Goal: Task Accomplishment & Management: Complete application form

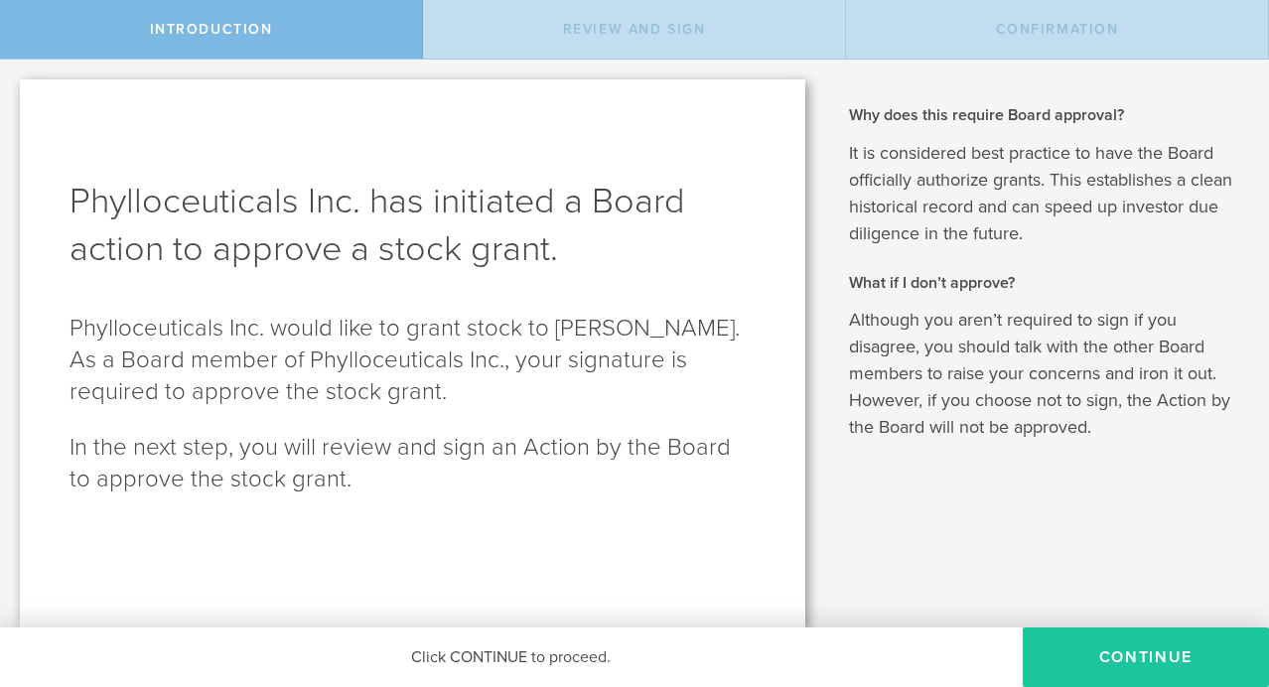
click at [1172, 661] on button "Continue" at bounding box center [1146, 658] width 246 height 60
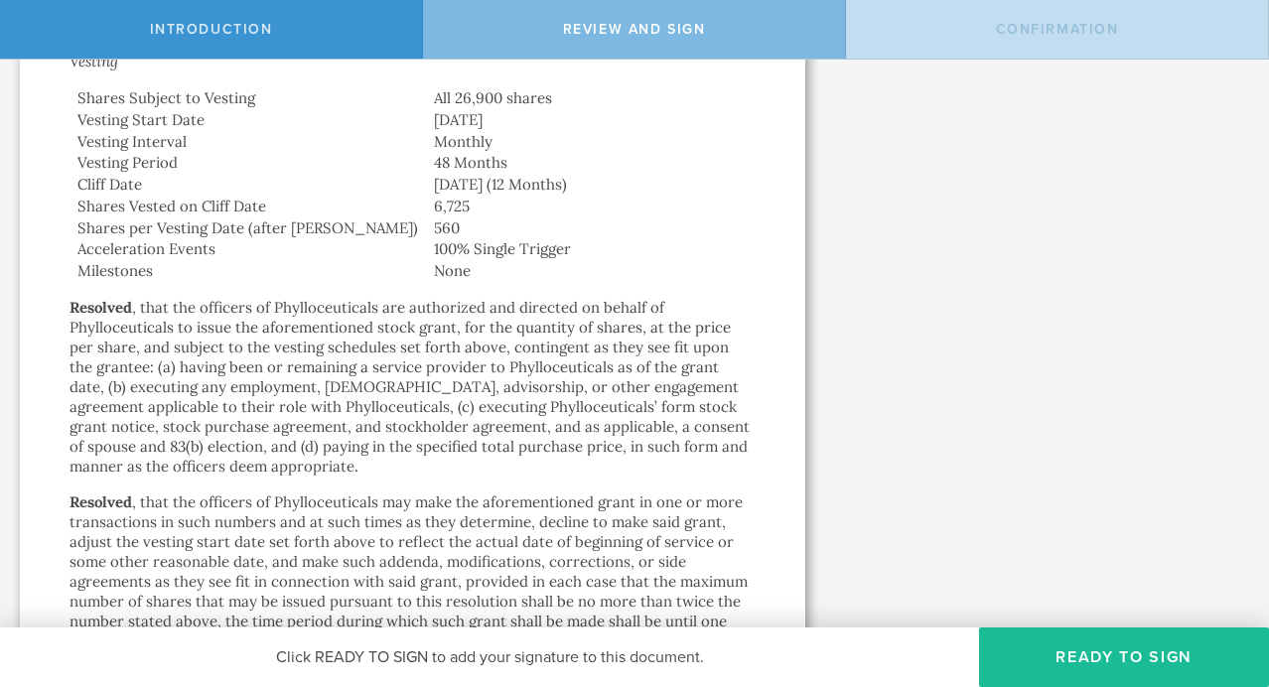
scroll to position [922, 0]
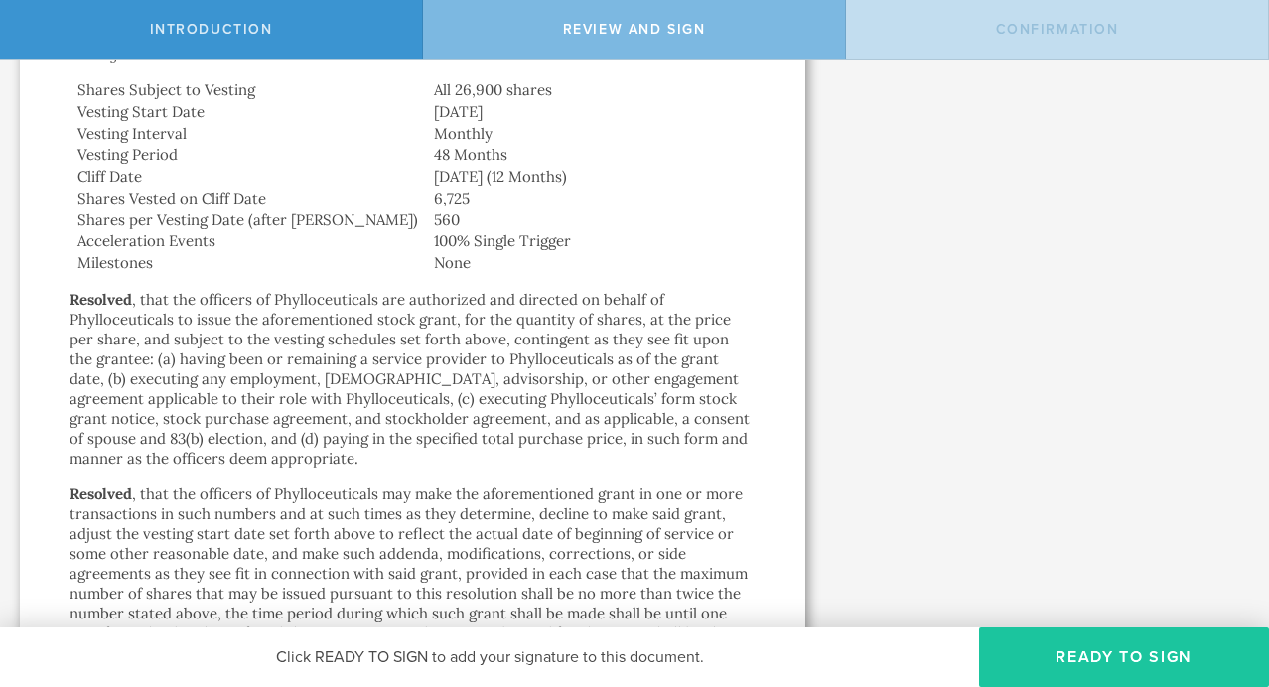
click at [1108, 656] on button "Ready to Sign" at bounding box center [1124, 658] width 290 height 60
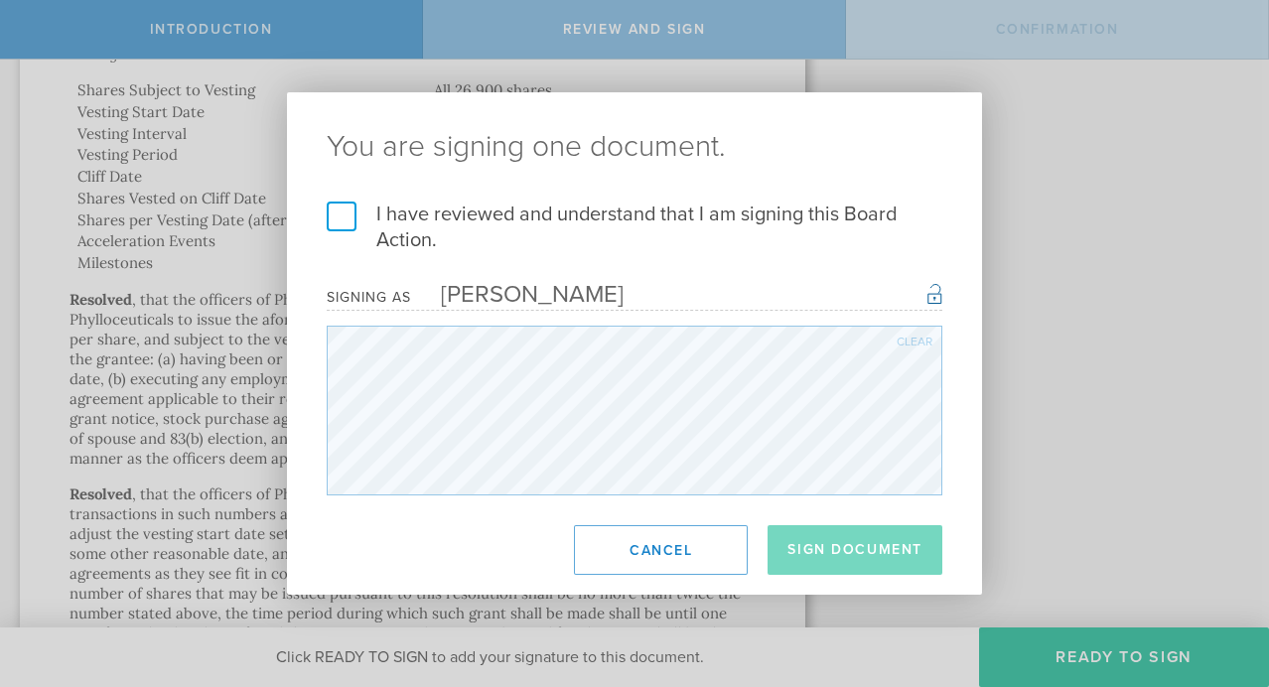
click at [342, 211] on label "I have reviewed and understand that I am signing this Board Action." at bounding box center [635, 228] width 616 height 52
click at [0, 0] on input "I have reviewed and understand that I am signing this Board Action." at bounding box center [0, 0] width 0 height 0
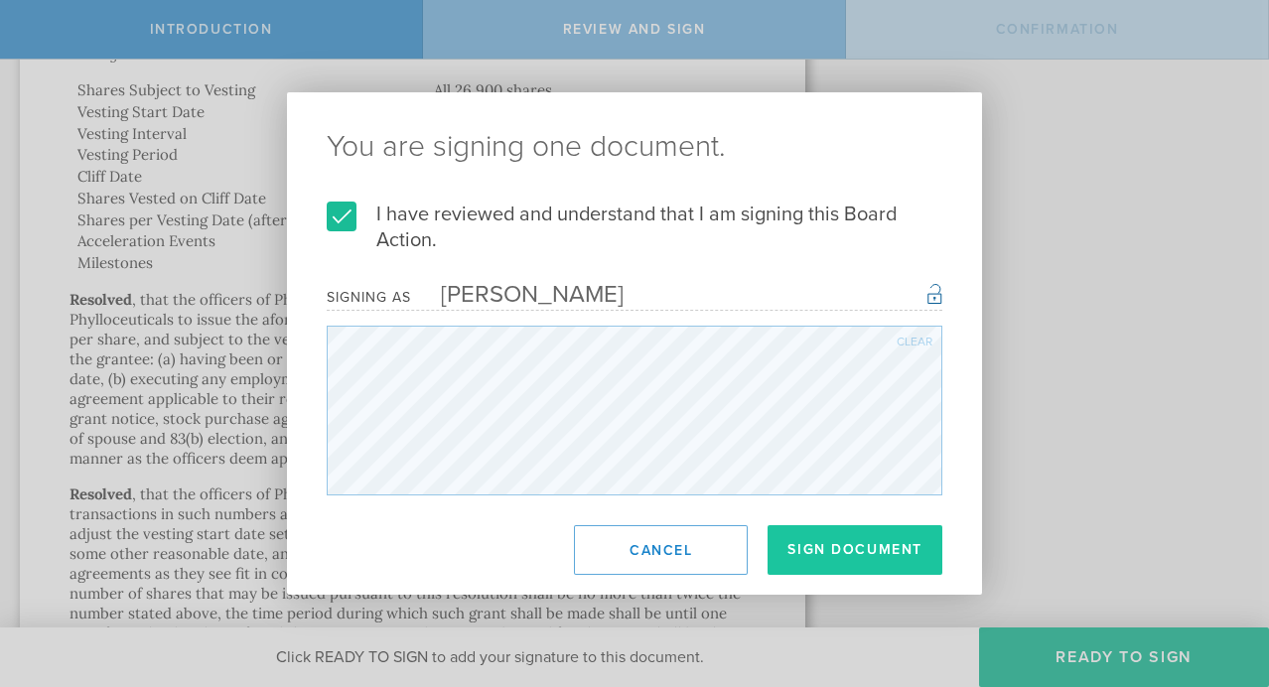
click at [850, 558] on button "Sign Document" at bounding box center [855, 550] width 175 height 50
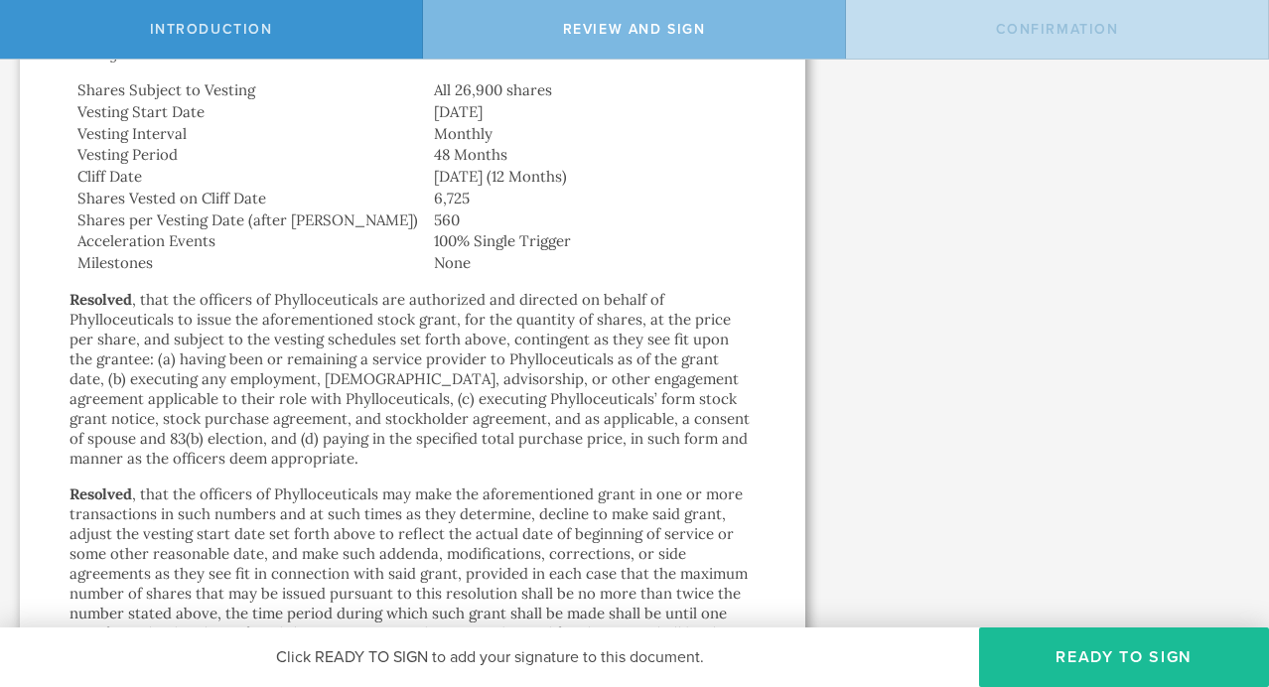
scroll to position [0, 0]
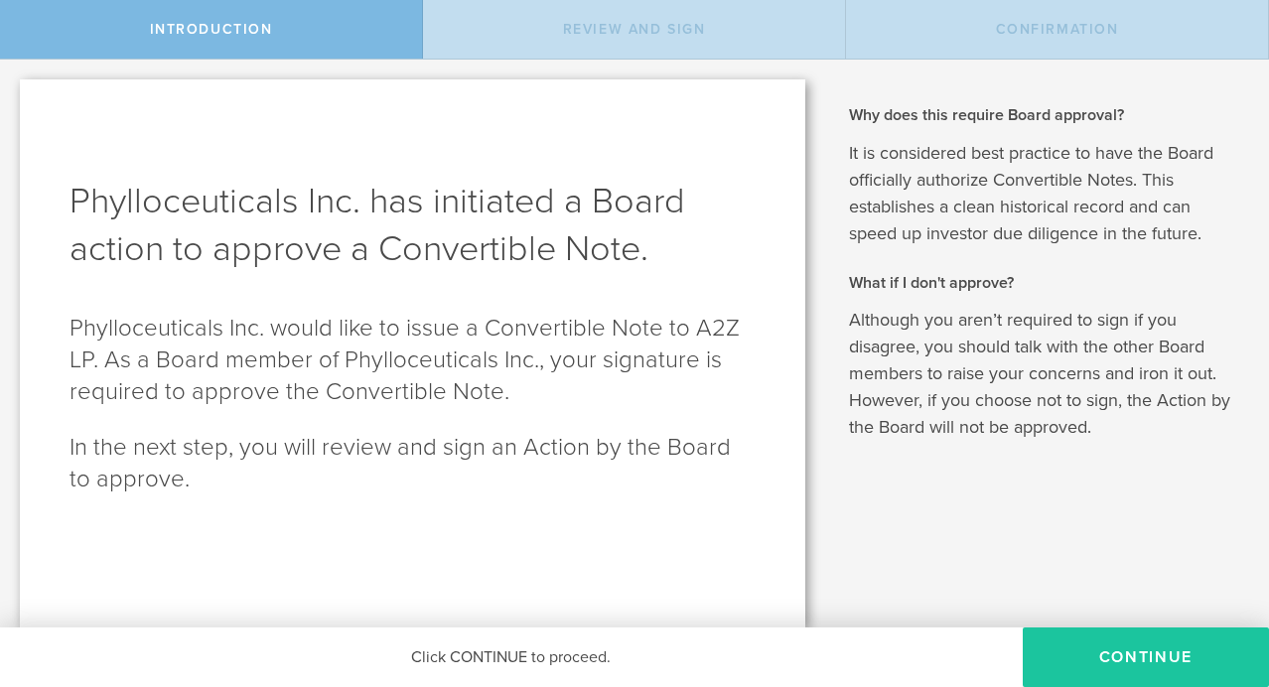
click at [1143, 653] on button "Continue" at bounding box center [1146, 658] width 246 height 60
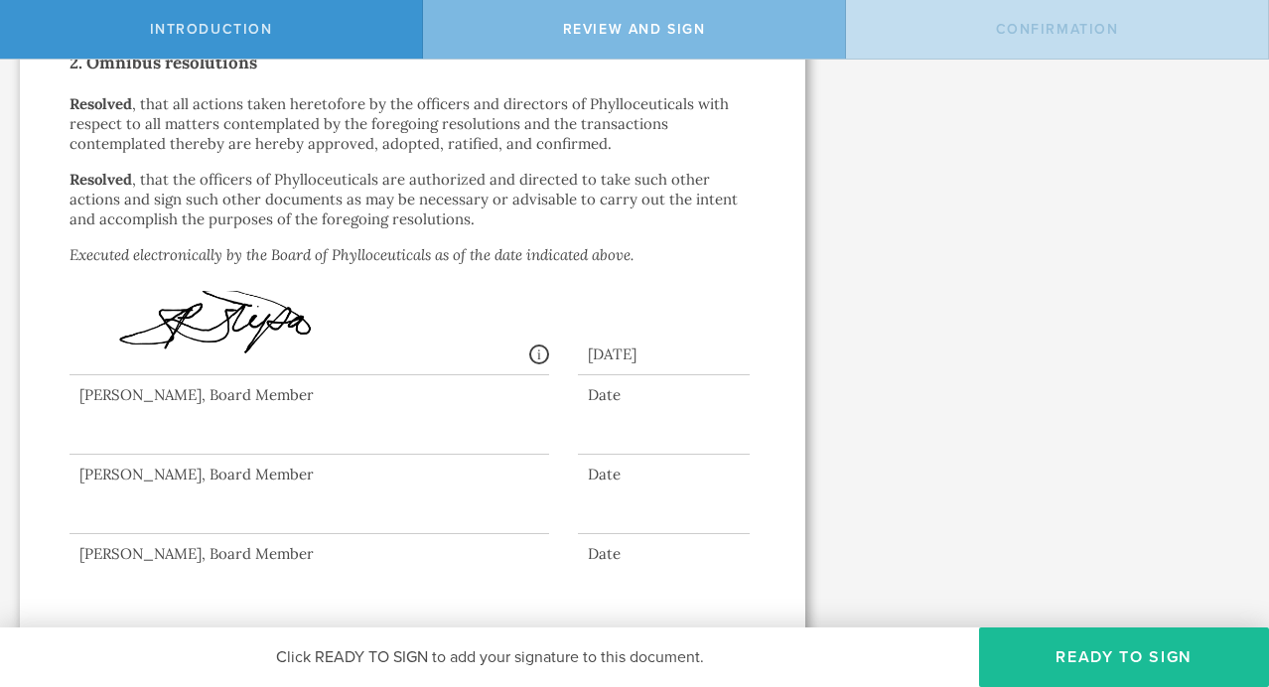
scroll to position [978, 0]
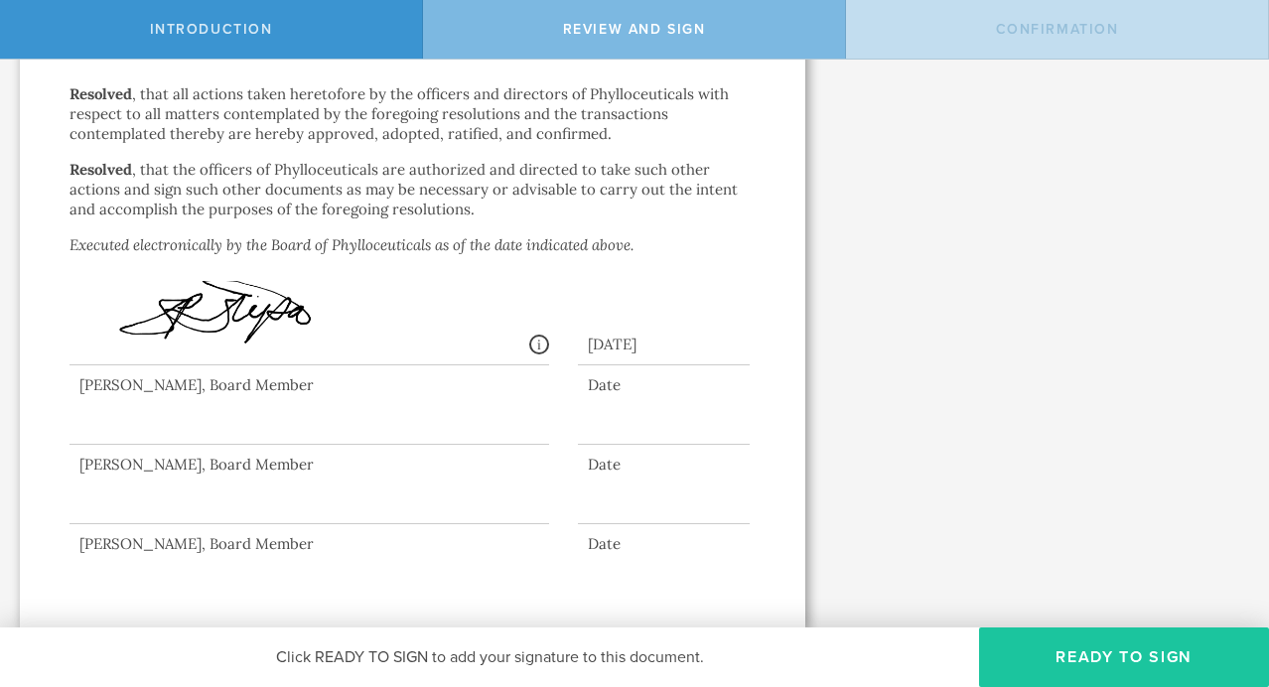
click at [1141, 652] on button "Ready to Sign" at bounding box center [1124, 658] width 290 height 60
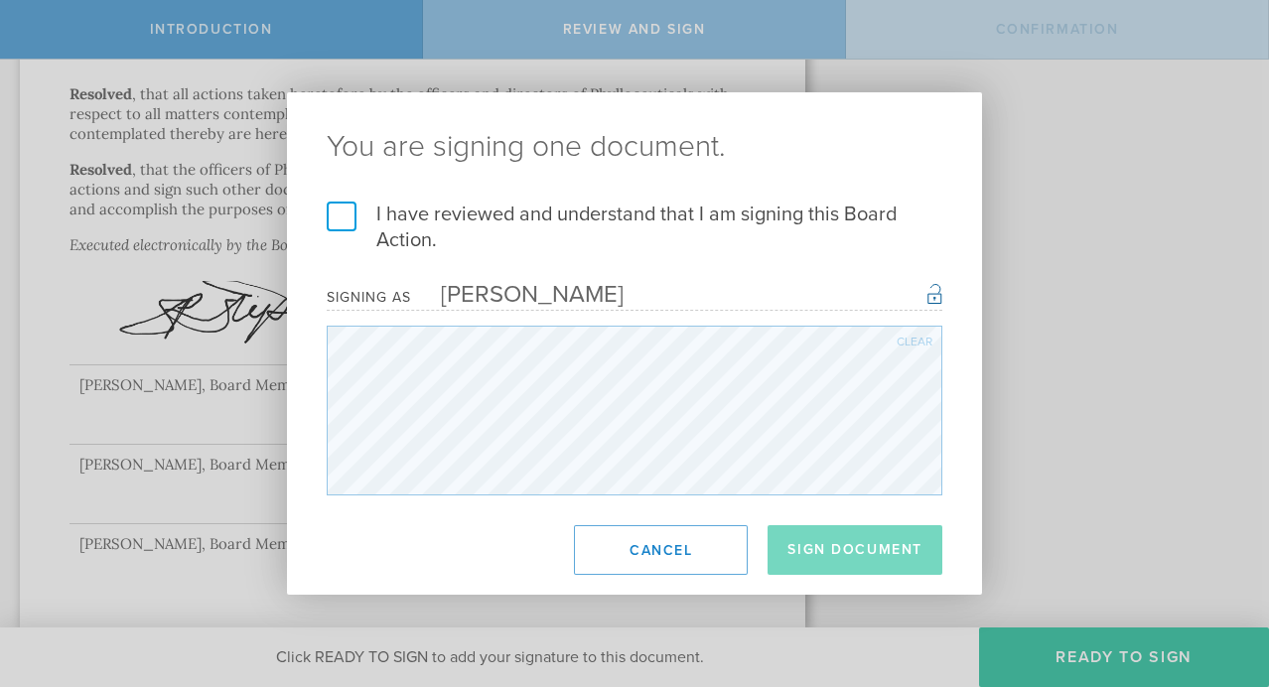
click at [331, 211] on label "I have reviewed and understand that I am signing this Board Action." at bounding box center [635, 228] width 616 height 52
click at [0, 0] on input "I have reviewed and understand that I am signing this Board Action." at bounding box center [0, 0] width 0 height 0
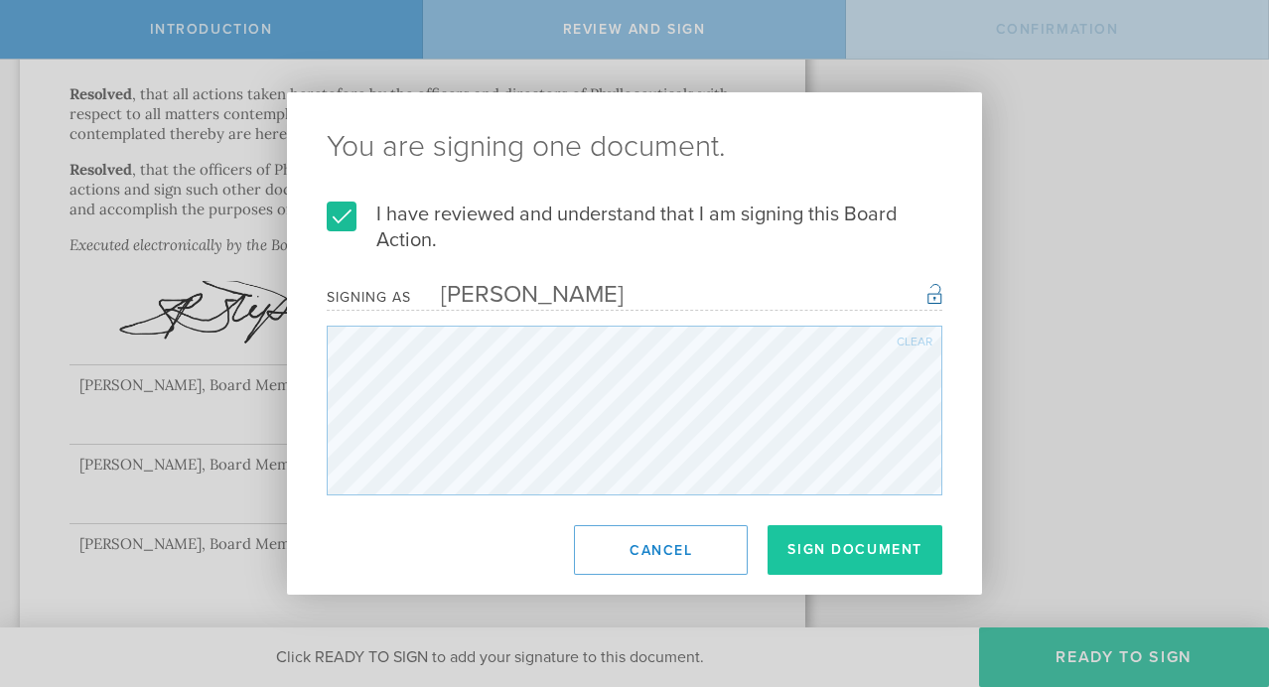
click at [808, 552] on button "Sign Document" at bounding box center [855, 550] width 175 height 50
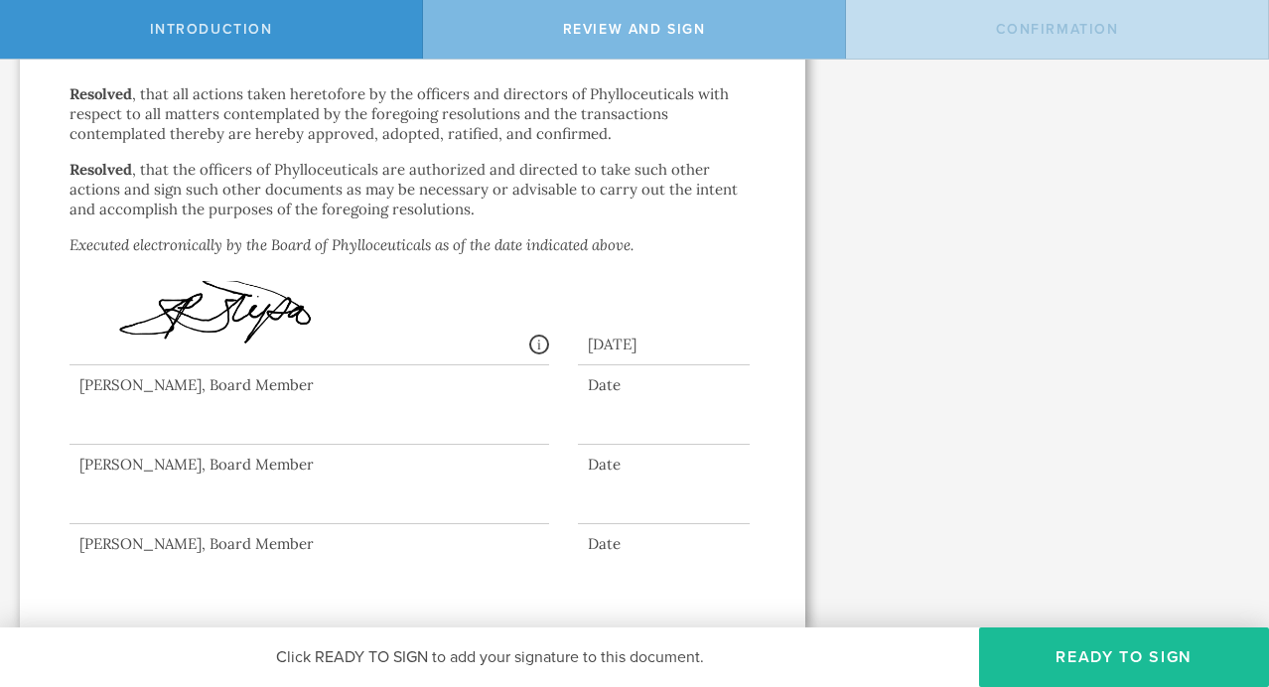
scroll to position [0, 0]
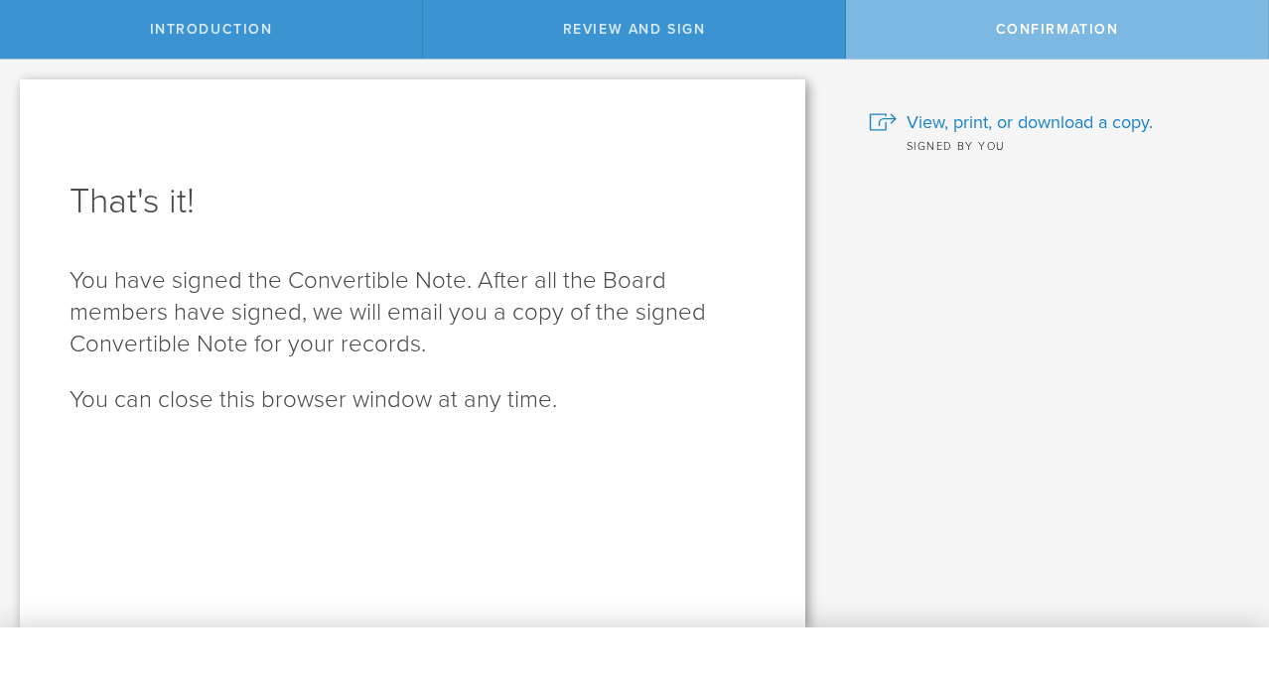
click at [932, 30] on div "Confirmation" at bounding box center [1057, 29] width 423 height 59
